Goal: Navigation & Orientation: Understand site structure

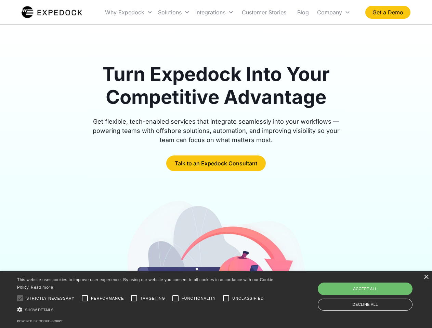
click at [228, 12] on div "Integrations" at bounding box center [214, 12] width 44 height 23
click at [129, 12] on div "Why Expedock" at bounding box center [124, 12] width 39 height 7
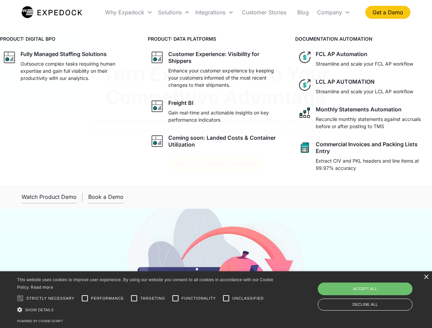
click at [174, 12] on div "Solutions" at bounding box center [170, 12] width 24 height 7
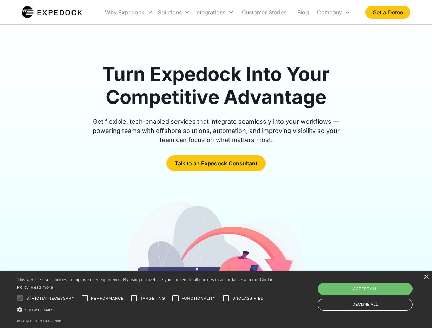
click at [214, 12] on div "Integrations" at bounding box center [210, 12] width 30 height 7
click at [333, 12] on div "Company" at bounding box center [329, 12] width 25 height 7
click at [20, 298] on div at bounding box center [20, 299] width 14 height 14
click at [85, 298] on input "Performance" at bounding box center [85, 299] width 14 height 14
checkbox input "true"
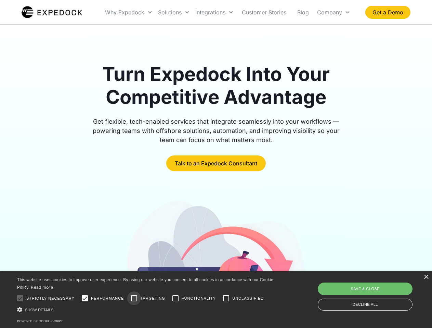
click at [134, 298] on input "Targeting" at bounding box center [134, 299] width 14 height 14
checkbox input "true"
click at [175, 298] on input "Functionality" at bounding box center [176, 299] width 14 height 14
checkbox input "true"
click at [226, 298] on input "Unclassified" at bounding box center [226, 299] width 14 height 14
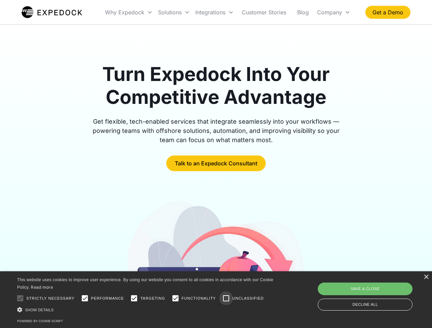
checkbox input "true"
